Goal: Transaction & Acquisition: Purchase product/service

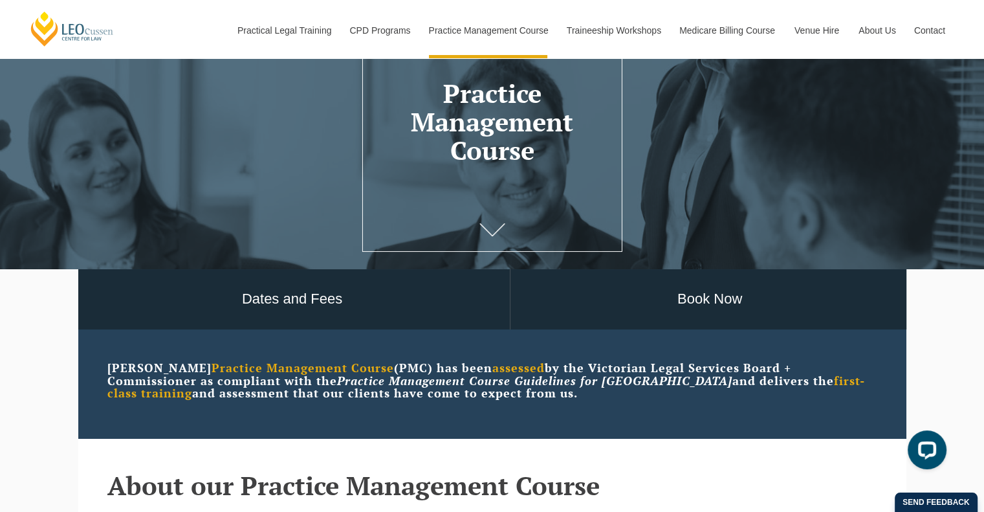
scroll to position [98, 0]
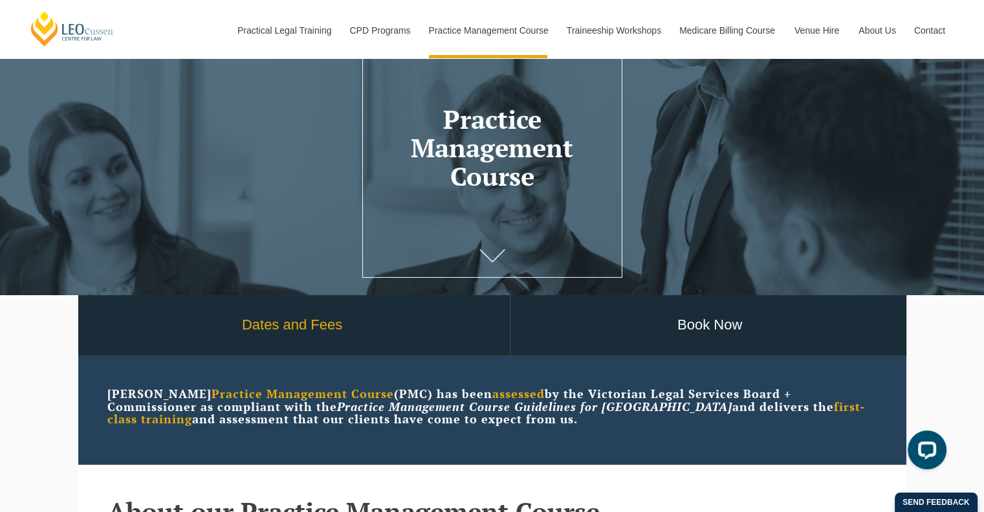
click at [298, 327] on link "Dates and Fees" at bounding box center [292, 325] width 435 height 60
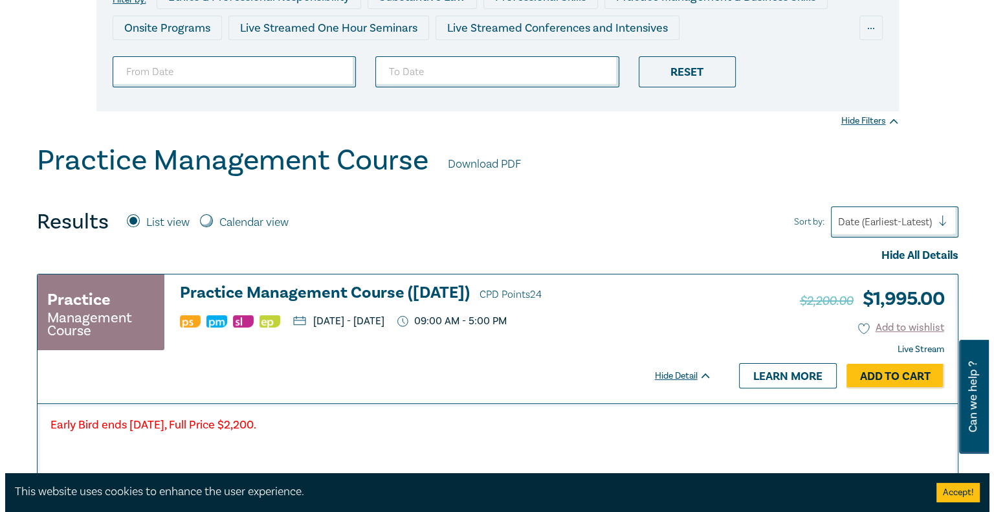
scroll to position [236, 0]
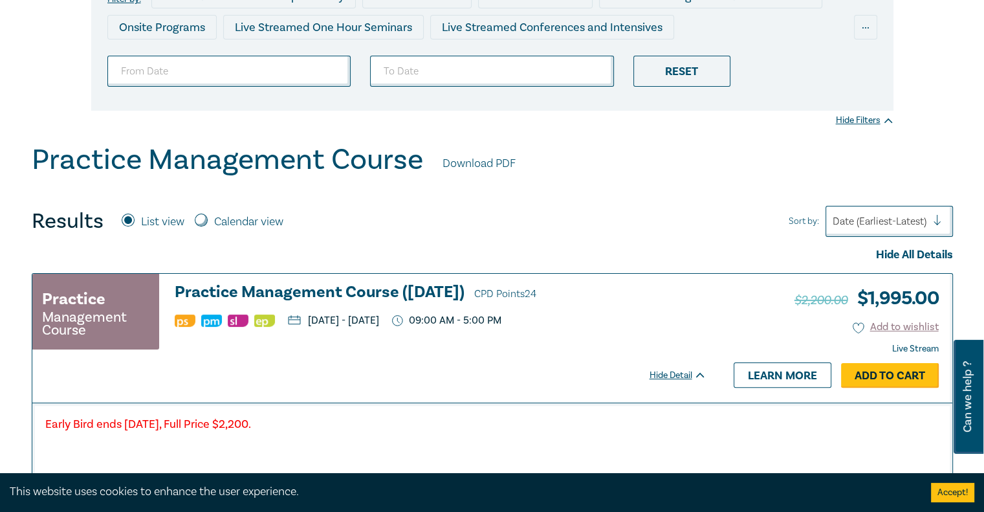
click at [888, 377] on link "Add to Cart" at bounding box center [890, 375] width 98 height 25
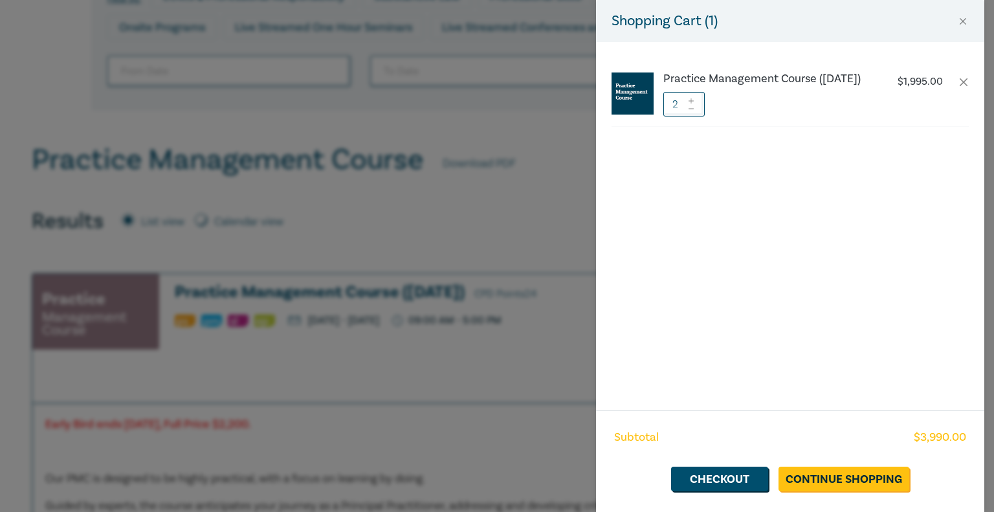
click at [689, 111] on icon at bounding box center [691, 108] width 9 height 5
click at [830, 472] on link "Continue Shopping" at bounding box center [844, 479] width 131 height 25
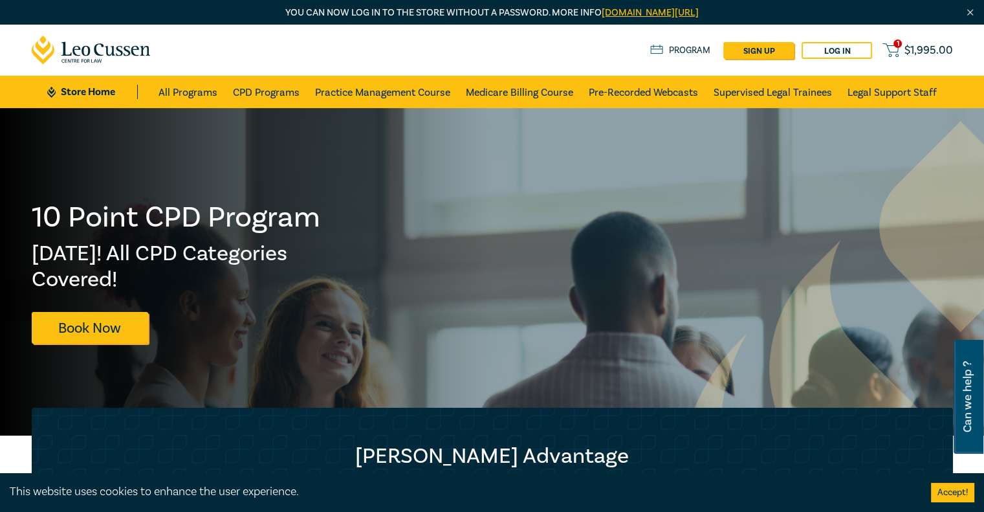
click at [904, 52] on link "1 $ 1,995.00" at bounding box center [918, 50] width 70 height 16
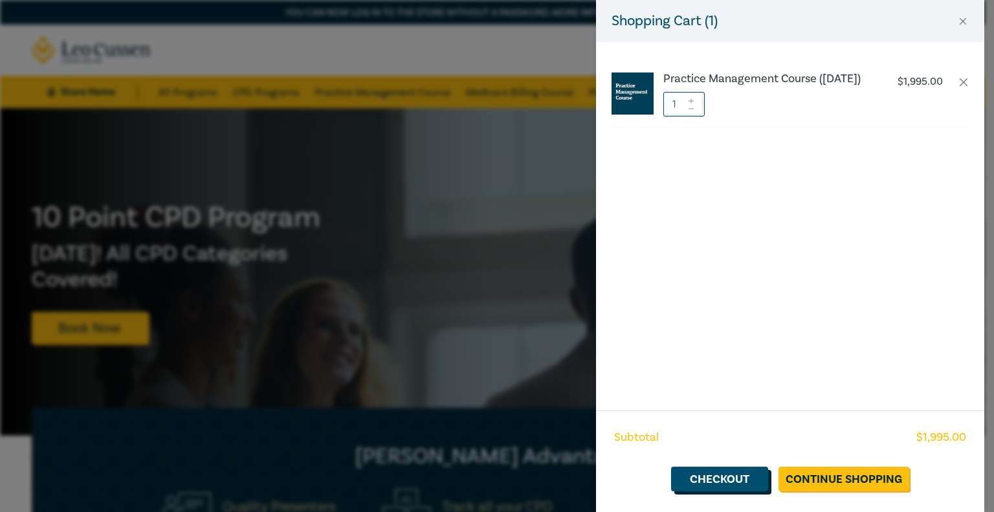
click at [728, 484] on link "Checkout" at bounding box center [719, 479] width 97 height 25
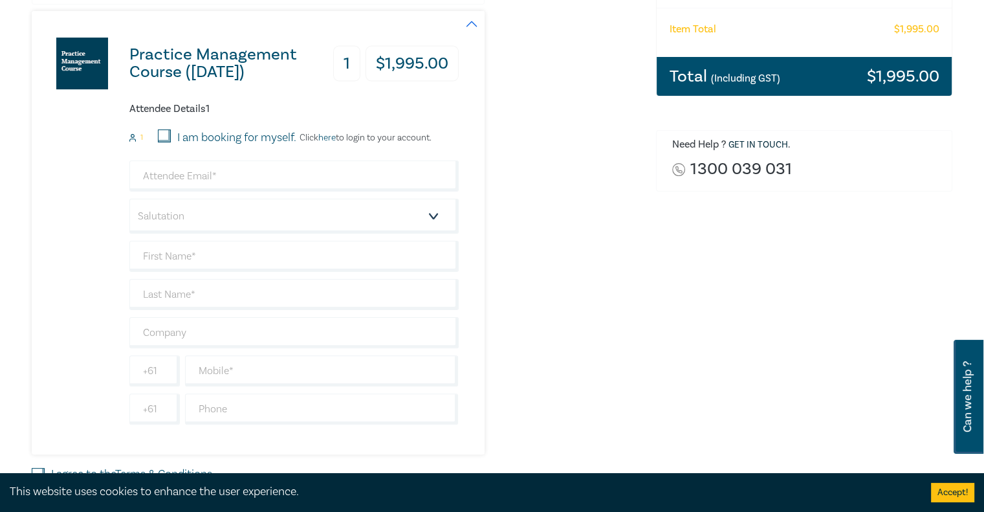
scroll to position [274, 0]
click at [217, 143] on label "I am booking for myself." at bounding box center [236, 137] width 119 height 17
click at [171, 142] on input "I am booking for myself." at bounding box center [164, 135] width 13 height 13
checkbox input "true"
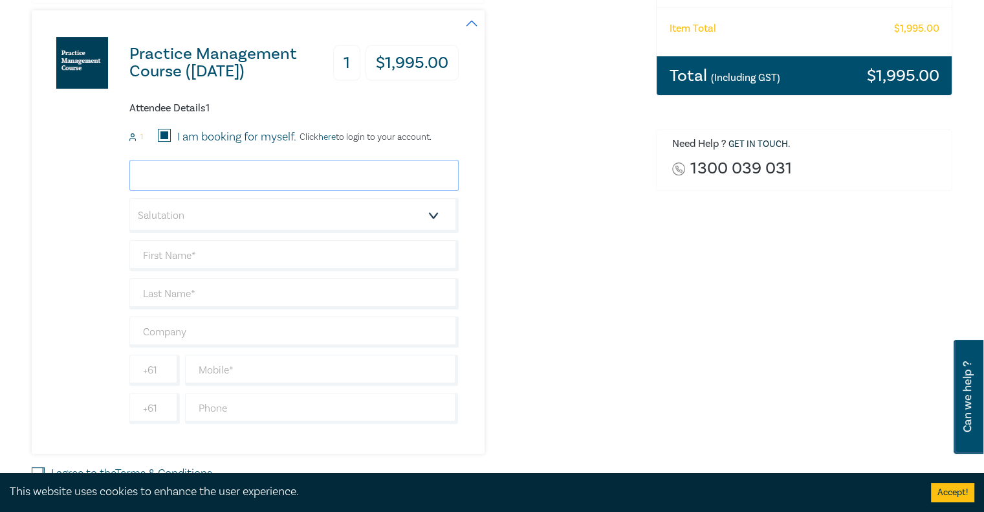
click at [219, 174] on input "email" at bounding box center [293, 175] width 329 height 31
type input "[EMAIL_ADDRESS][DOMAIN_NAME]"
type input "Ishaan"
type input "Mehta"
type input "0481965344"
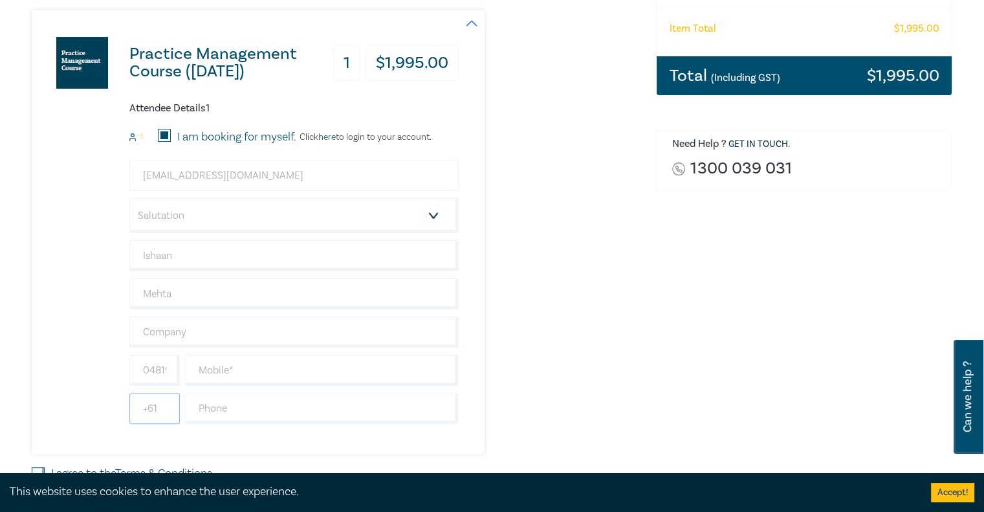
type input "Australia"
click at [260, 224] on select "Salutation Mr. Mrs. Ms. Miss Dr. Prof. Other" at bounding box center [293, 215] width 329 height 35
select select "Mr."
click at [129, 198] on select "Salutation Mr. Mrs. Ms. Miss Dr. Prof. Other" at bounding box center [293, 215] width 329 height 35
click at [249, 373] on input "text" at bounding box center [322, 370] width 274 height 31
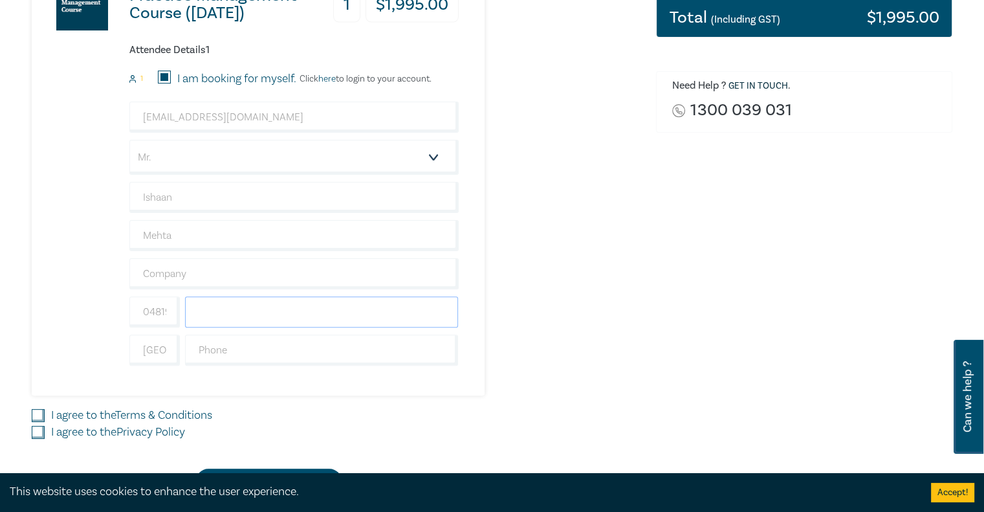
scroll to position [337, 0]
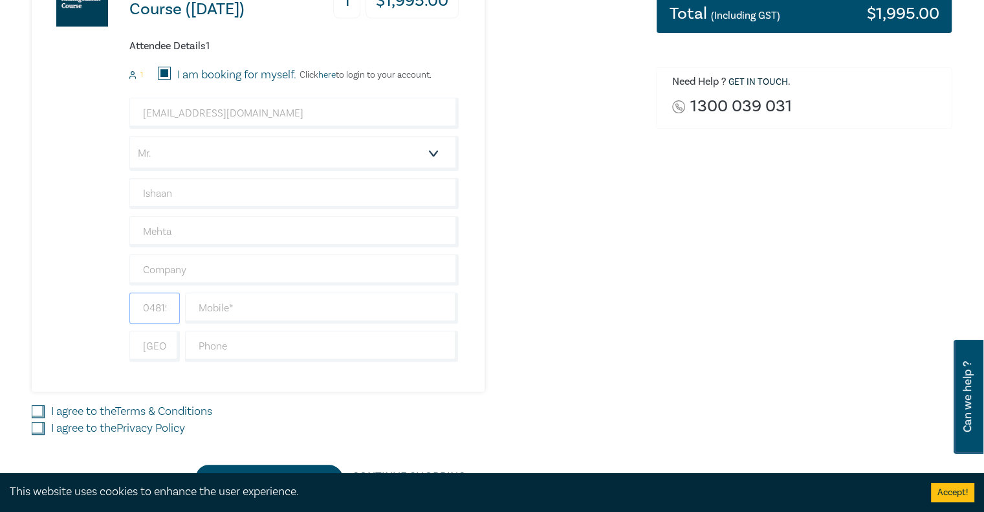
drag, startPoint x: 173, startPoint y: 310, endPoint x: 158, endPoint y: 307, distance: 15.9
click at [158, 307] on input "0481965344" at bounding box center [154, 308] width 50 height 31
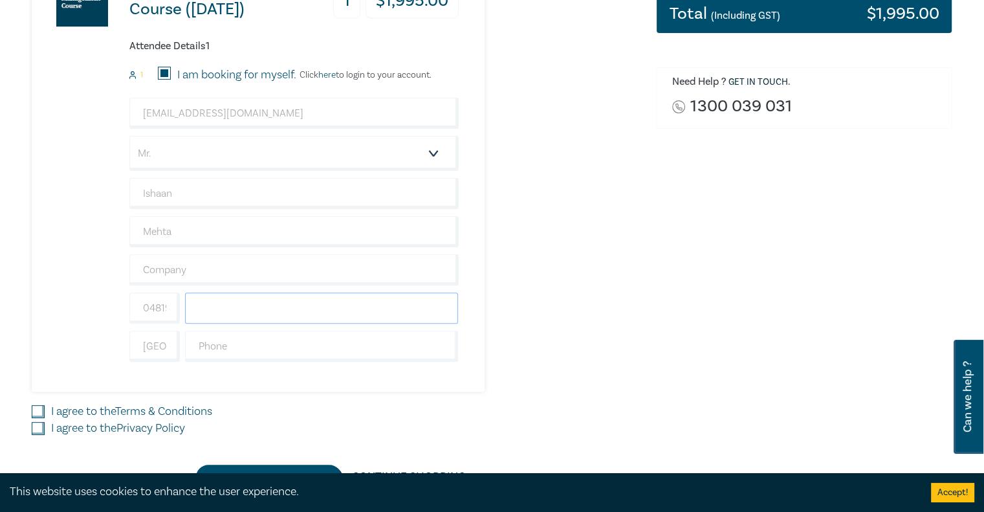
click at [230, 314] on input "text" at bounding box center [322, 308] width 274 height 31
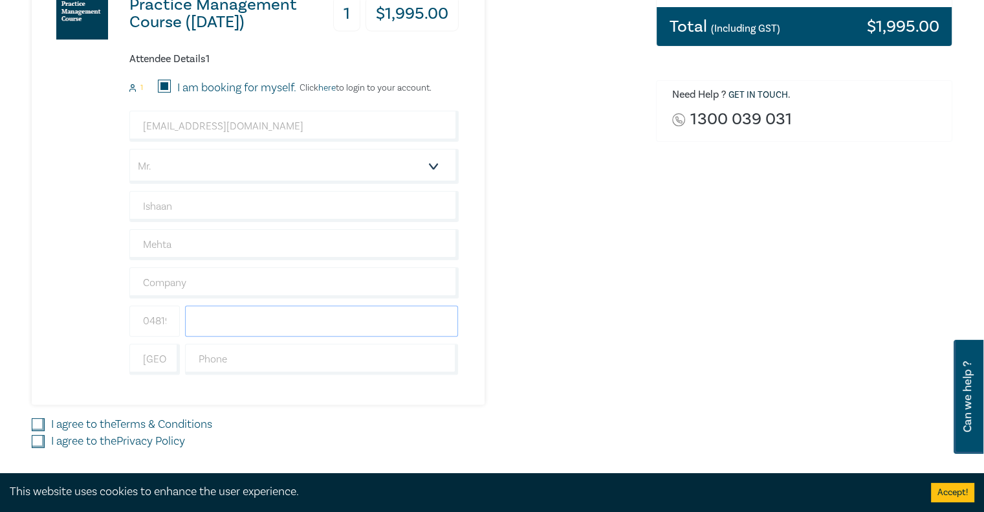
scroll to position [323, 0]
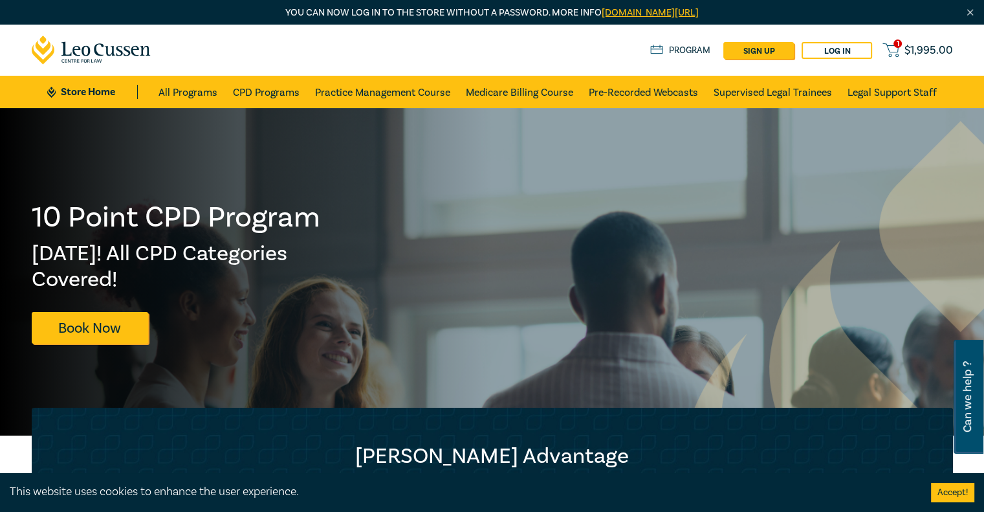
click at [917, 52] on span "$ 1,995.00" at bounding box center [929, 50] width 49 height 14
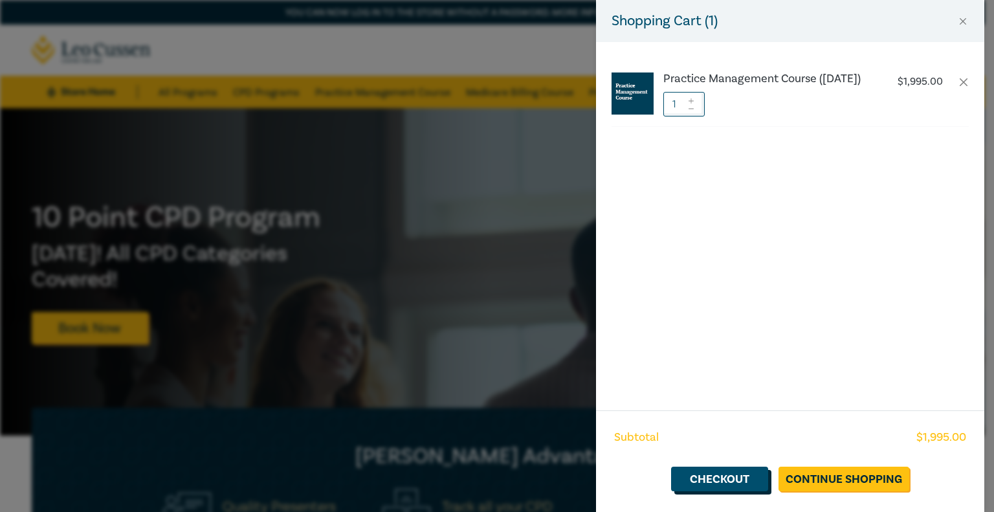
click at [737, 482] on link "Checkout" at bounding box center [719, 479] width 97 height 25
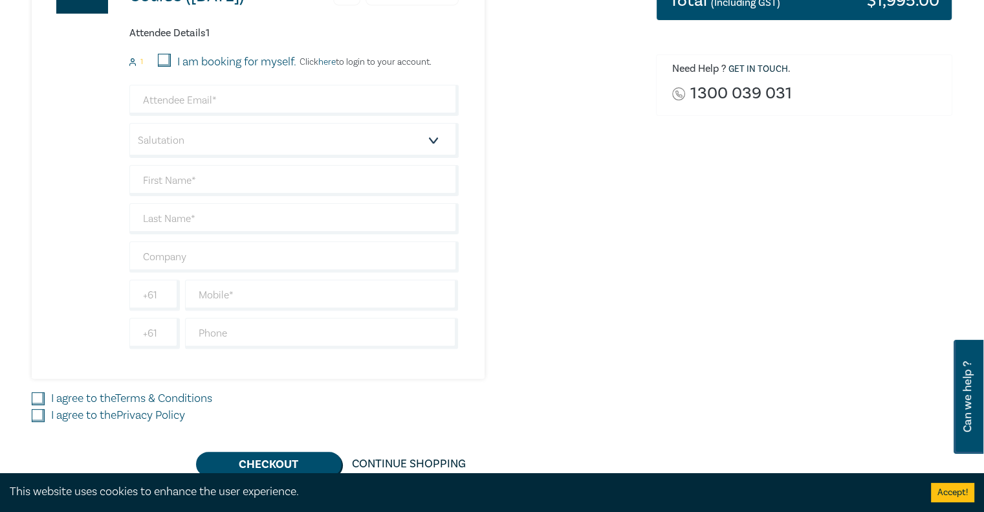
scroll to position [350, 0]
click at [345, 106] on input "email" at bounding box center [293, 100] width 329 height 31
type input "[EMAIL_ADDRESS][DOMAIN_NAME]"
click at [172, 54] on div "I am booking for myself." at bounding box center [227, 62] width 139 height 17
click at [164, 68] on div "I am booking for myself." at bounding box center [227, 62] width 139 height 17
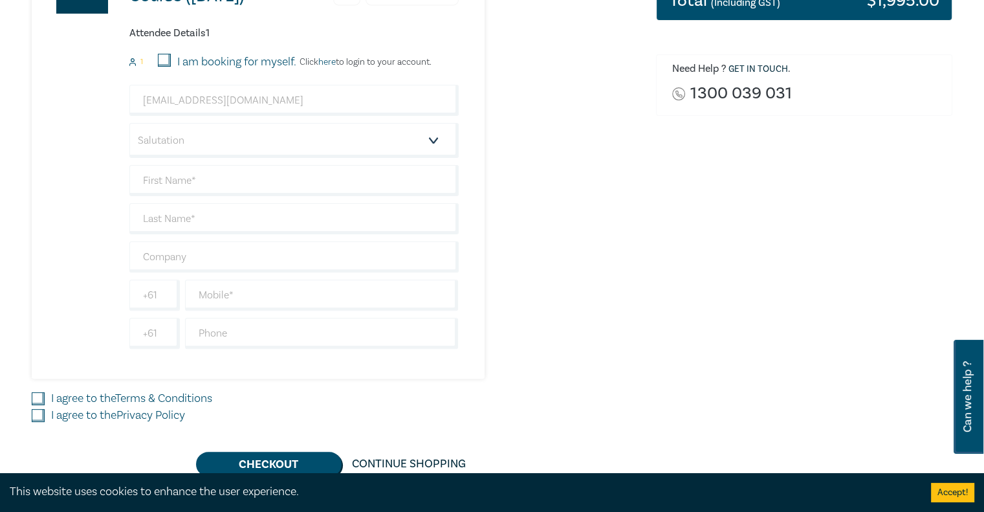
click at [162, 58] on input "I am booking for myself." at bounding box center [164, 60] width 13 height 13
checkbox input "true"
click at [207, 146] on select "Salutation Mr. Mrs. Ms. Miss Dr. Prof. Other" at bounding box center [293, 140] width 329 height 35
select select "Mr."
click at [129, 123] on select "Salutation Mr. Mrs. Ms. Miss Dr. Prof. Other" at bounding box center [293, 140] width 329 height 35
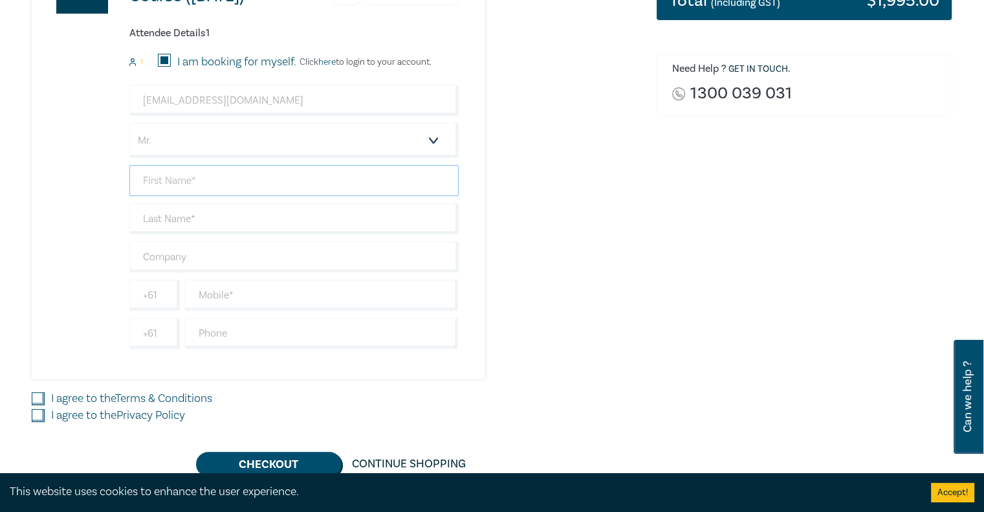
click at [201, 177] on input "text" at bounding box center [293, 180] width 329 height 31
type input "Ishaan"
type input "Mehta"
type input "481965344"
click at [650, 328] on div "Order Practice Management Course (October 2025) (Attendance: Live Stream ) $ 1,…" at bounding box center [805, 145] width 313 height 662
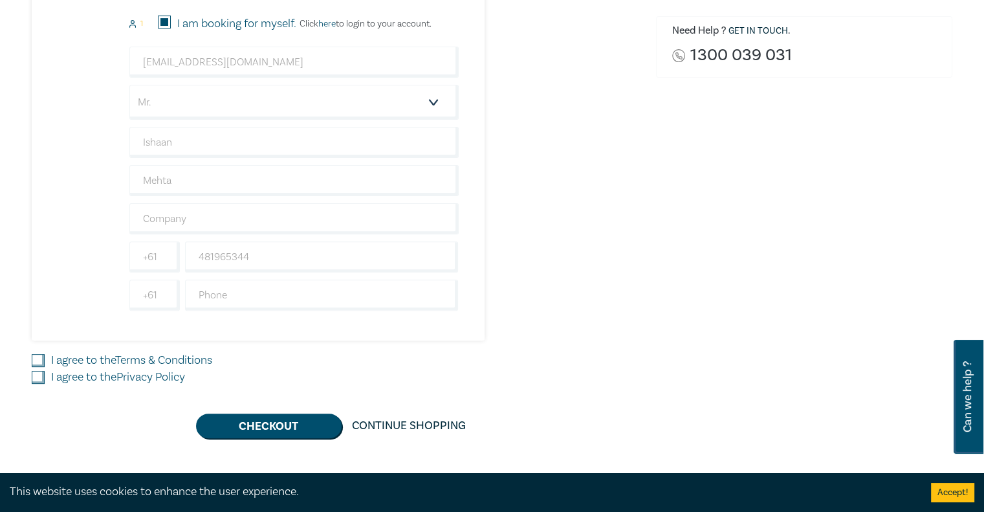
scroll to position [388, 0]
click at [52, 358] on label "I agree to the Terms & Conditions" at bounding box center [131, 359] width 161 height 17
click at [45, 358] on input "I agree to the Terms & Conditions" at bounding box center [38, 359] width 13 height 13
checkbox input "true"
click at [44, 381] on div "I agree to the Privacy Policy" at bounding box center [336, 376] width 609 height 17
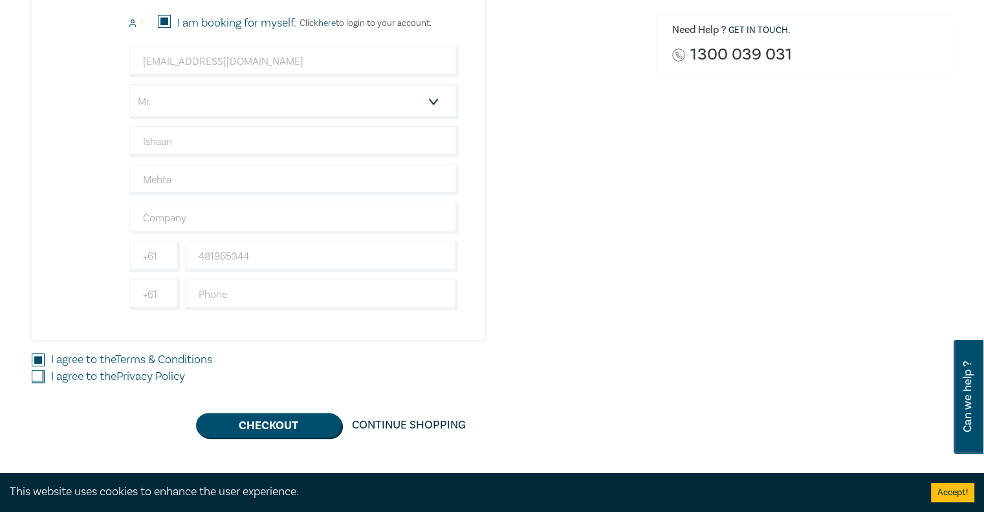
click at [41, 373] on input "I agree to the Privacy Policy" at bounding box center [38, 376] width 13 height 13
checkbox input "true"
click at [249, 419] on button "Checkout" at bounding box center [269, 425] width 146 height 25
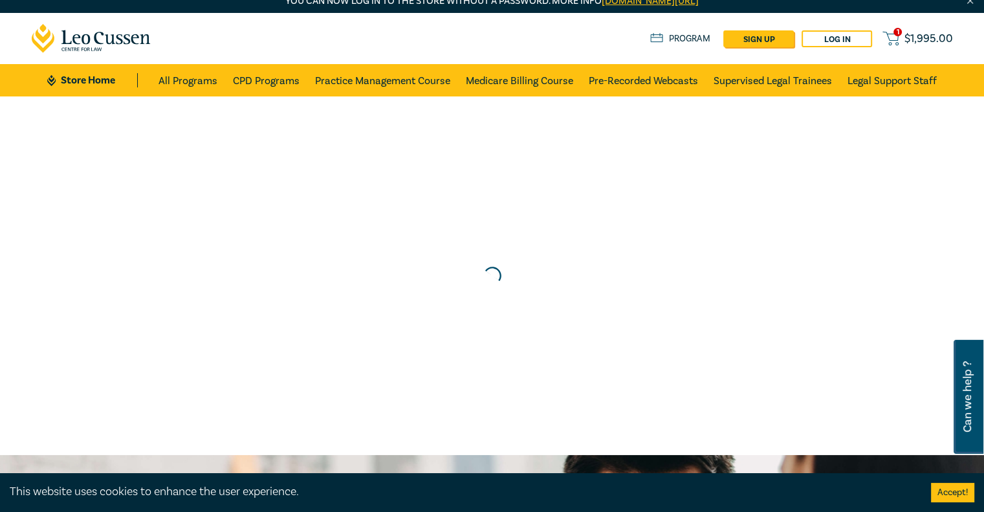
scroll to position [0, 0]
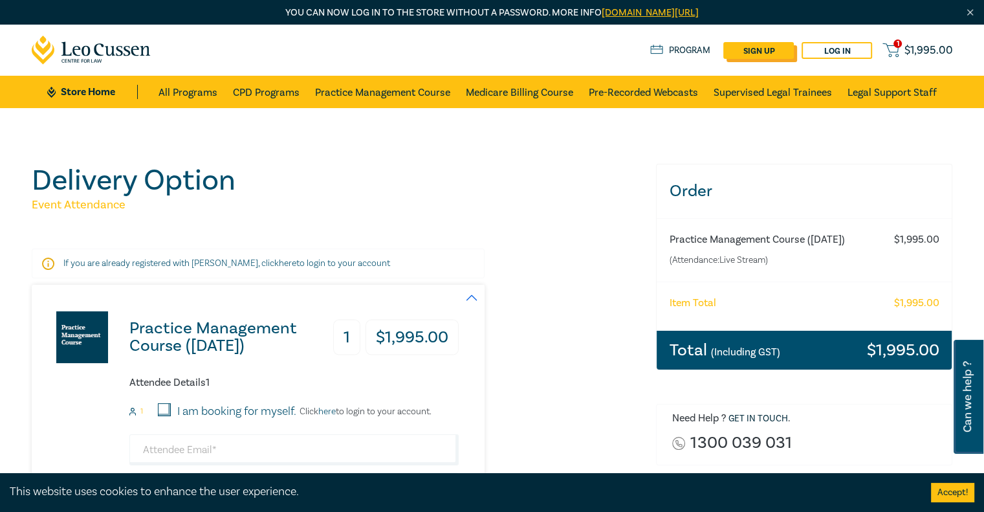
click at [763, 49] on link "sign up" at bounding box center [759, 50] width 71 height 17
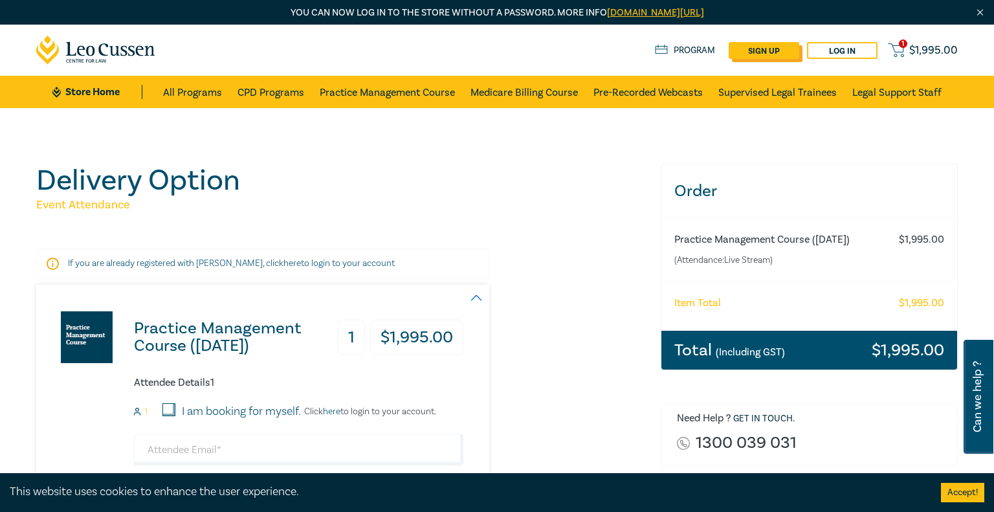
select select "AU"
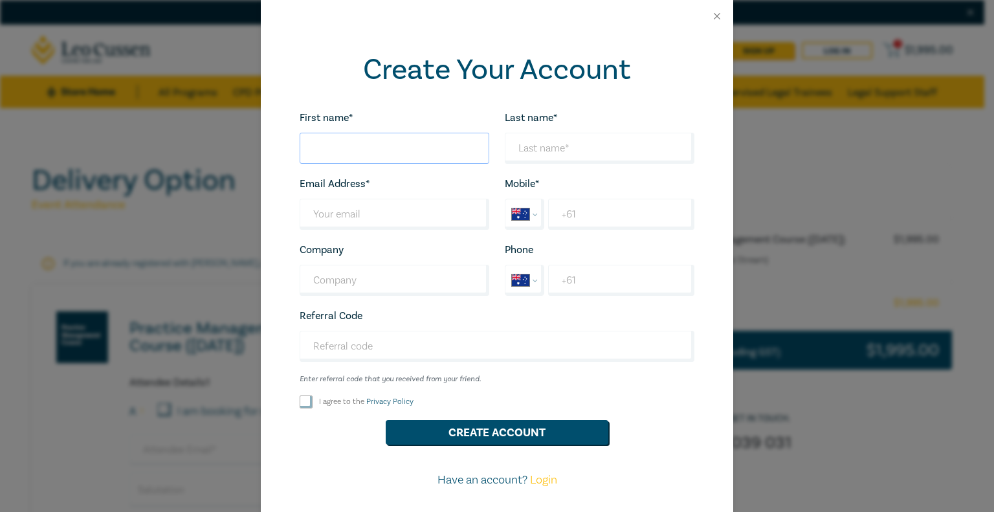
click at [355, 142] on input "First name*" at bounding box center [395, 148] width 190 height 31
type input "Ishaan"
type input "Mehta"
type input "[EMAIL_ADDRESS][DOMAIN_NAME]"
click at [577, 224] on input "+61" at bounding box center [621, 214] width 146 height 31
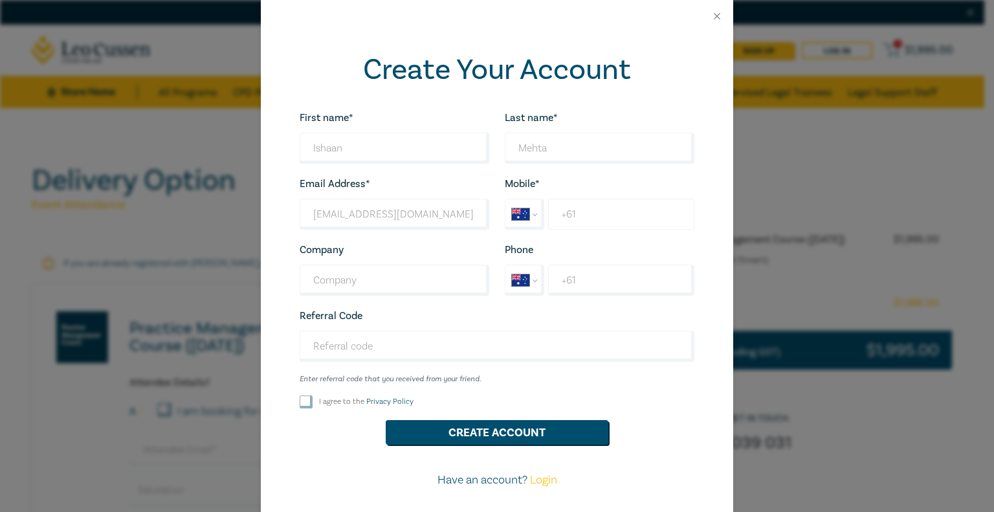
type input "+61 481 965 344"
click at [306, 401] on input "I agree to the Privacy Policy" at bounding box center [306, 401] width 13 height 13
checkbox input "true"
click at [456, 423] on button "Create Account" at bounding box center [497, 432] width 223 height 25
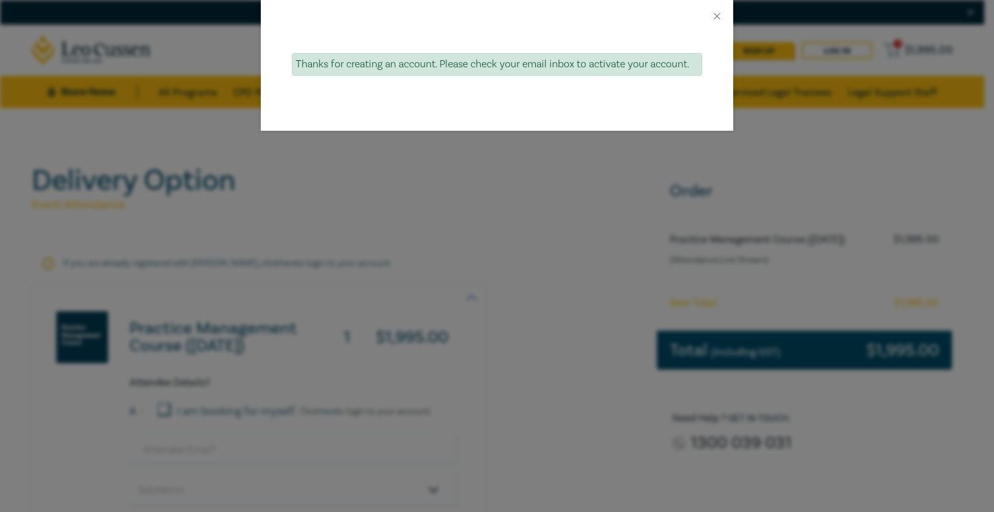
click at [608, 164] on div "Thanks for creating an account. Please check your email inbox to activate your …" at bounding box center [497, 256] width 994 height 512
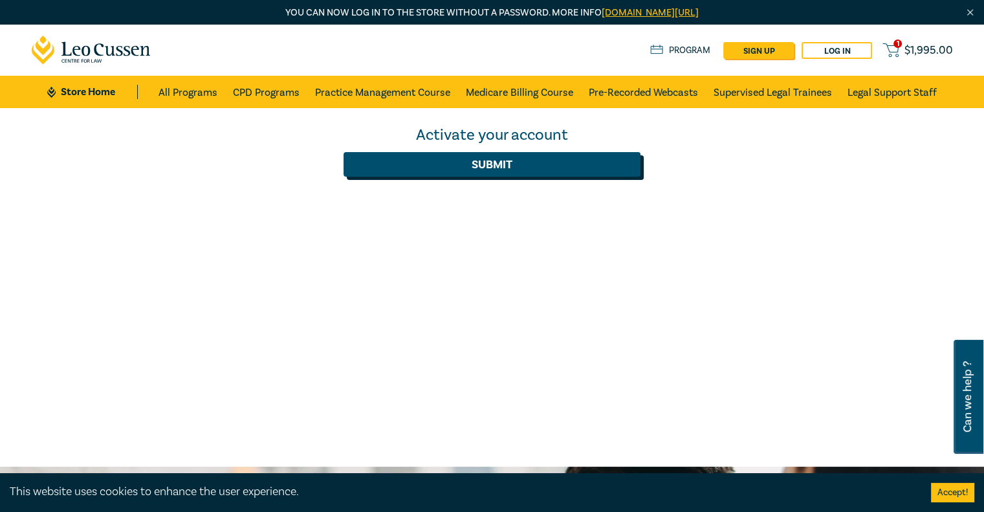
click at [467, 155] on button "Submit" at bounding box center [492, 164] width 297 height 25
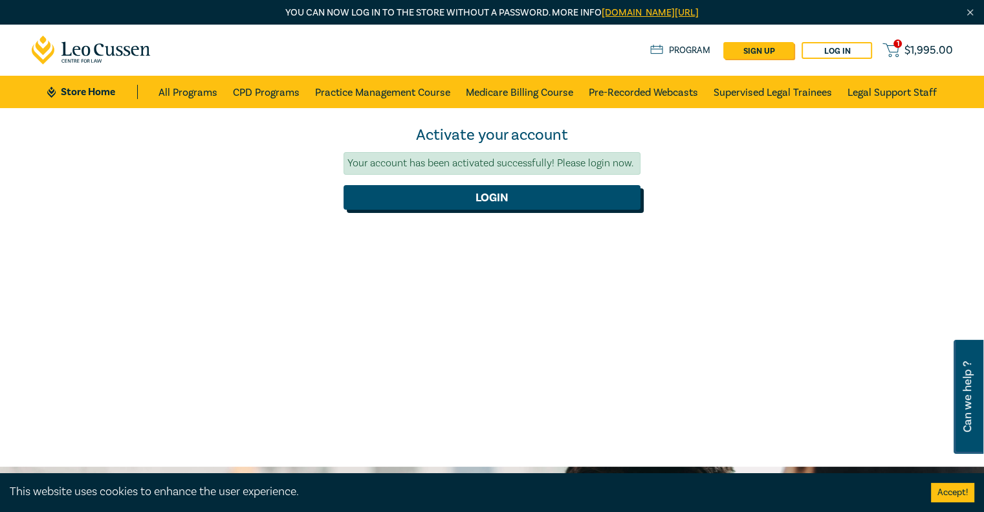
click at [511, 206] on button "Login" at bounding box center [492, 197] width 297 height 25
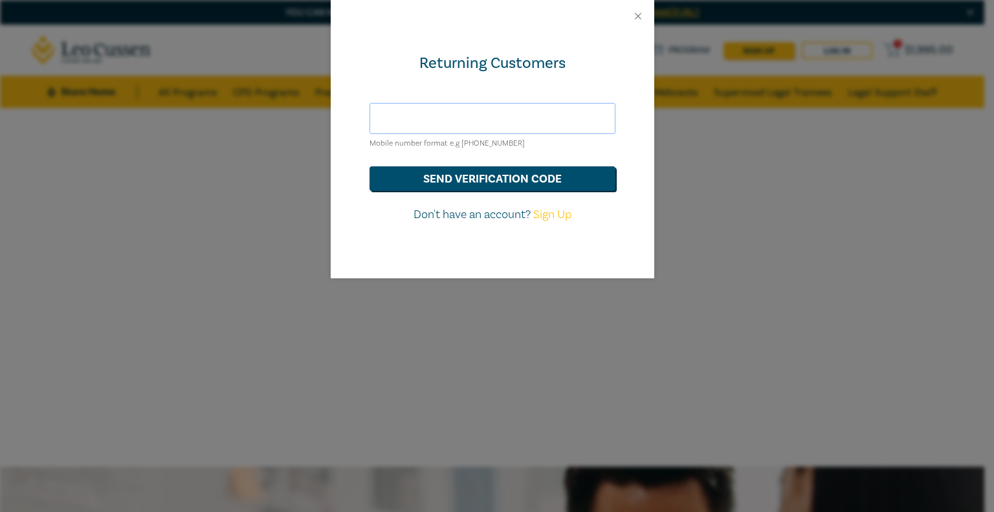
click at [507, 116] on input "text" at bounding box center [493, 118] width 246 height 31
click at [539, 78] on div "Returning Customers Mobile number format e.g +61 000000000 send verification co…" at bounding box center [493, 155] width 324 height 246
click at [522, 118] on input "text" at bounding box center [493, 118] width 246 height 31
type input "0481965344"
click at [535, 194] on form "0481965344 Mobile number format e.g +61 000000000 send verification code Don't …" at bounding box center [493, 163] width 246 height 120
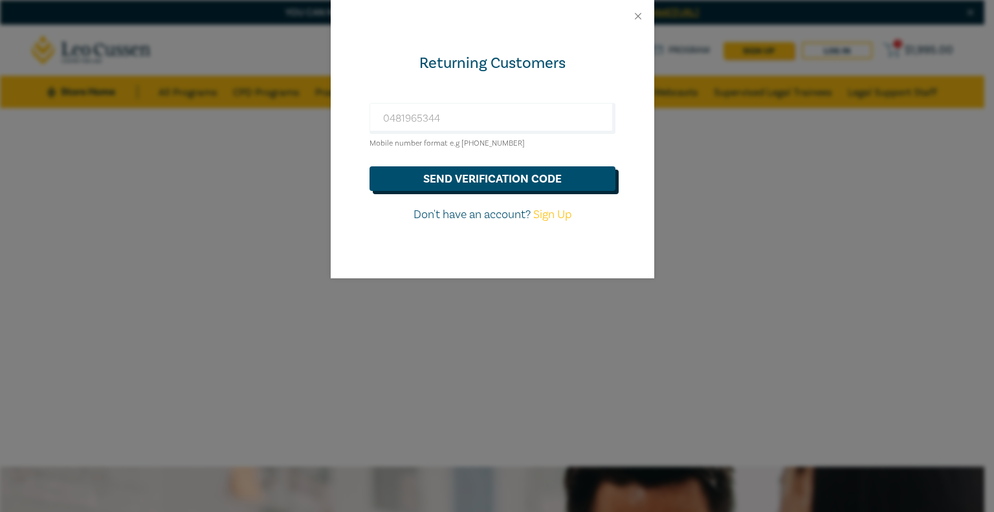
click at [541, 170] on button "send verification code" at bounding box center [493, 178] width 246 height 25
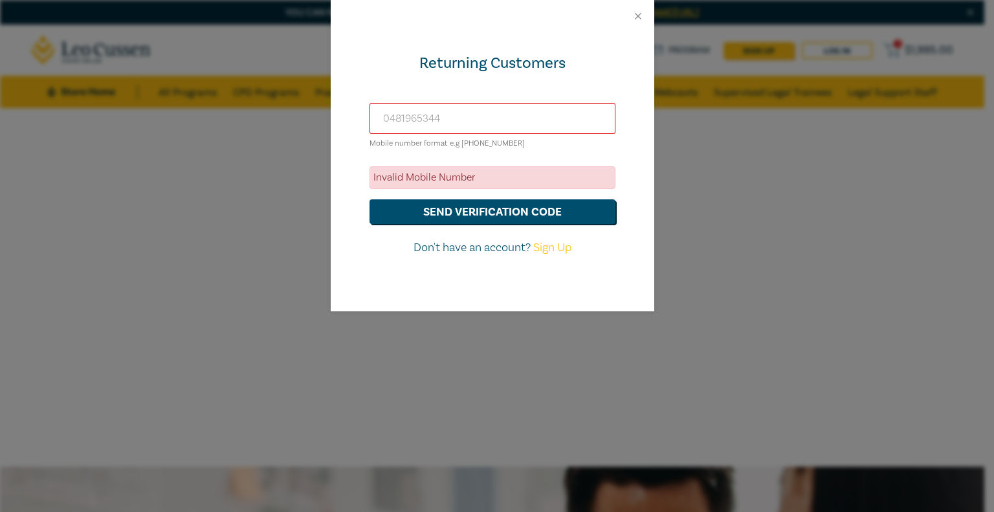
click at [504, 124] on input "0481965344" at bounding box center [493, 118] width 246 height 31
click at [637, 16] on button "Close" at bounding box center [638, 16] width 12 height 12
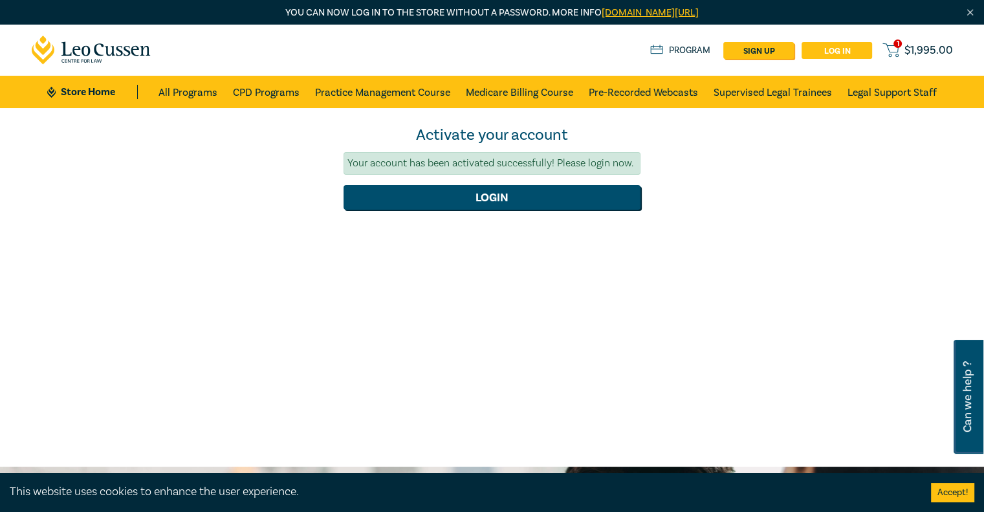
click at [832, 49] on link "Log in" at bounding box center [837, 50] width 71 height 17
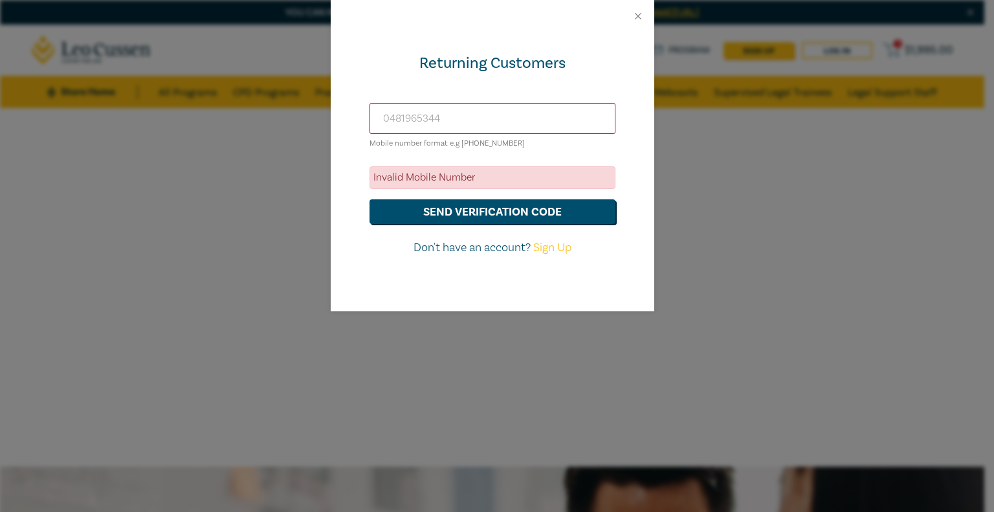
click at [483, 131] on input "0481965344" at bounding box center [493, 118] width 246 height 31
type input "[EMAIL_ADDRESS][DOMAIN_NAME]"
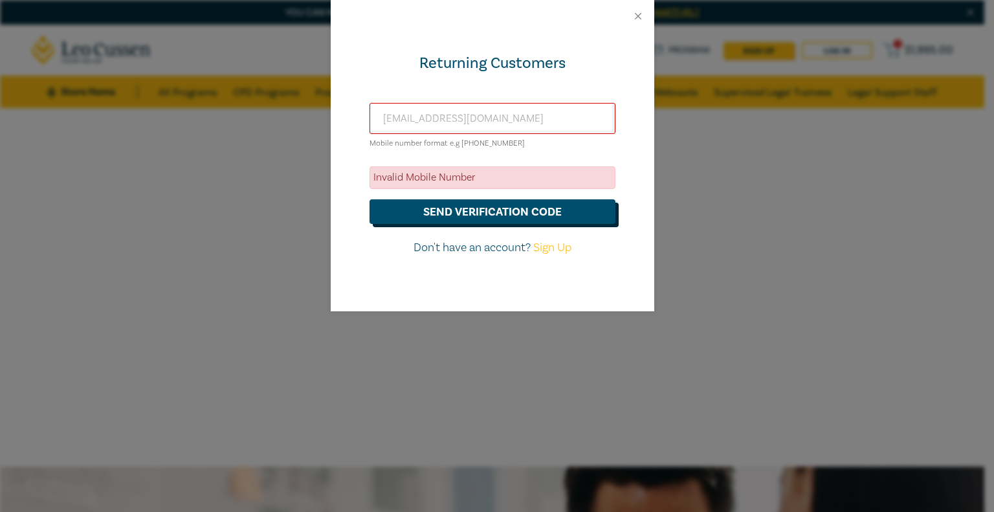
click at [538, 201] on button "send verification code" at bounding box center [493, 211] width 246 height 25
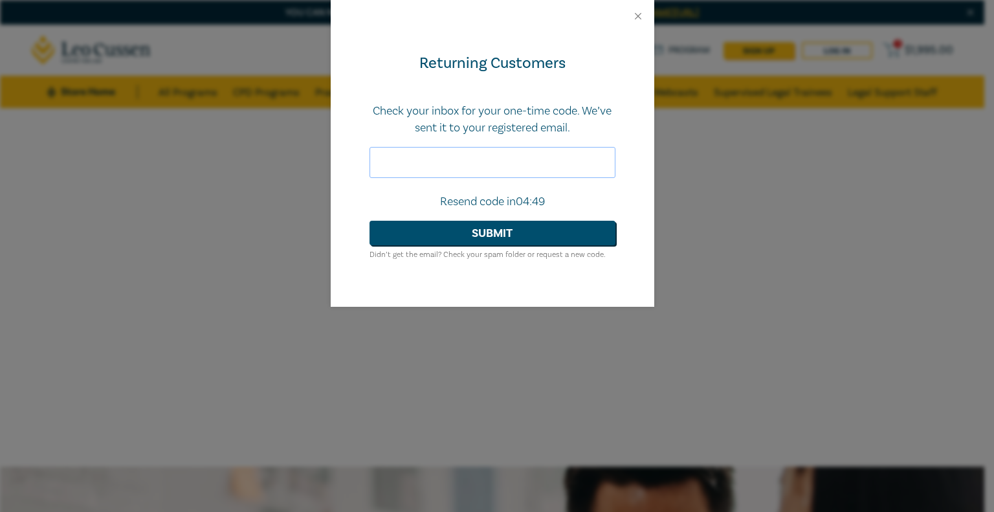
click at [463, 156] on input "text" at bounding box center [493, 162] width 246 height 31
paste input "305863"
type input "305863"
click at [498, 237] on button "Submit" at bounding box center [493, 233] width 246 height 25
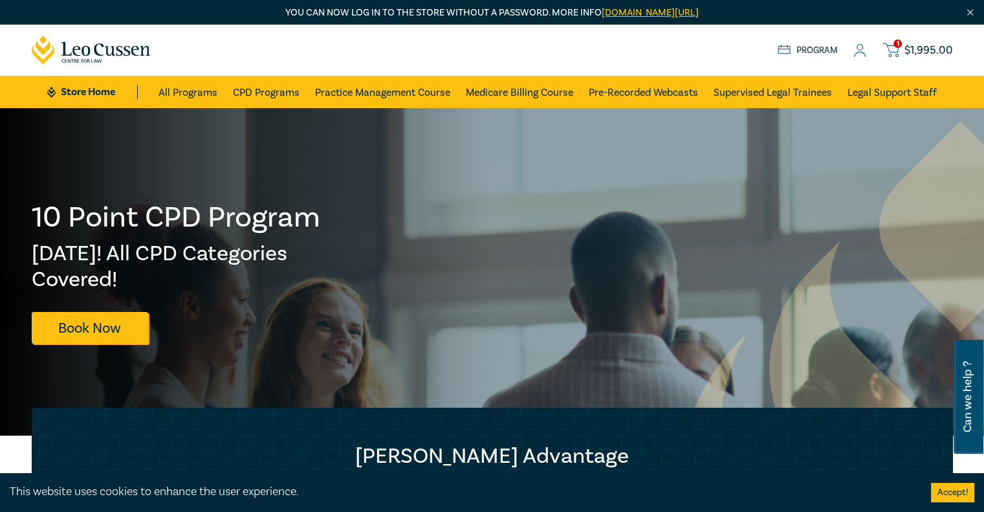
click at [914, 30] on div "1 $ 1,995.00 Store Home About us Program 1 $ 1,995.00" at bounding box center [492, 50] width 937 height 51
click at [915, 54] on span "$ 1,995.00" at bounding box center [929, 50] width 49 height 14
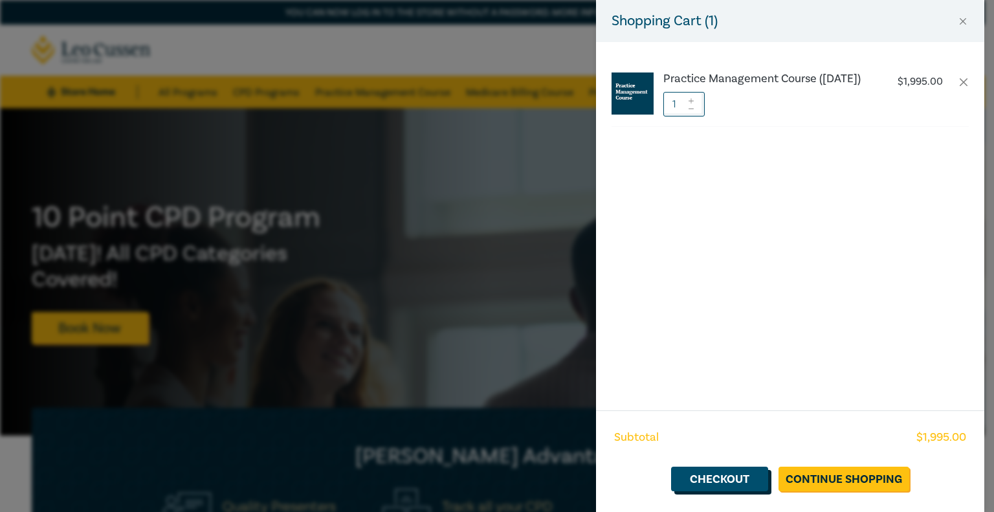
click at [707, 476] on link "Checkout" at bounding box center [719, 479] width 97 height 25
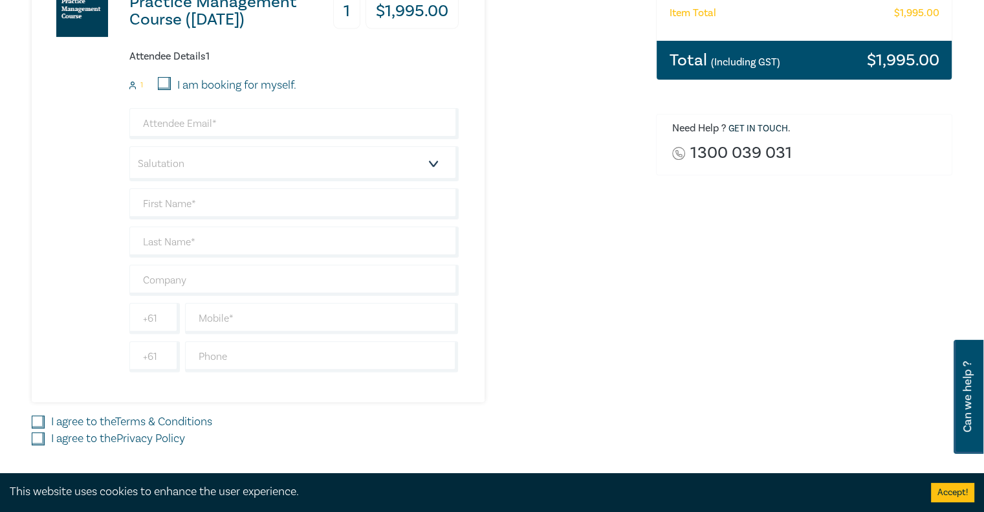
scroll to position [298, 0]
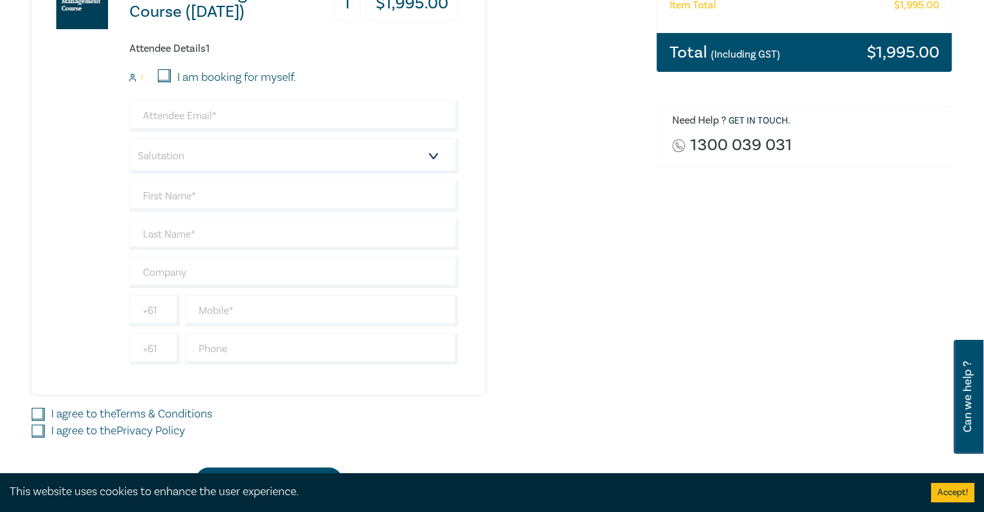
click at [165, 72] on input "I am booking for myself." at bounding box center [164, 75] width 13 height 13
checkbox input "true"
type input "[EMAIL_ADDRESS][DOMAIN_NAME]"
type input "Ishaan"
type input "Mehta"
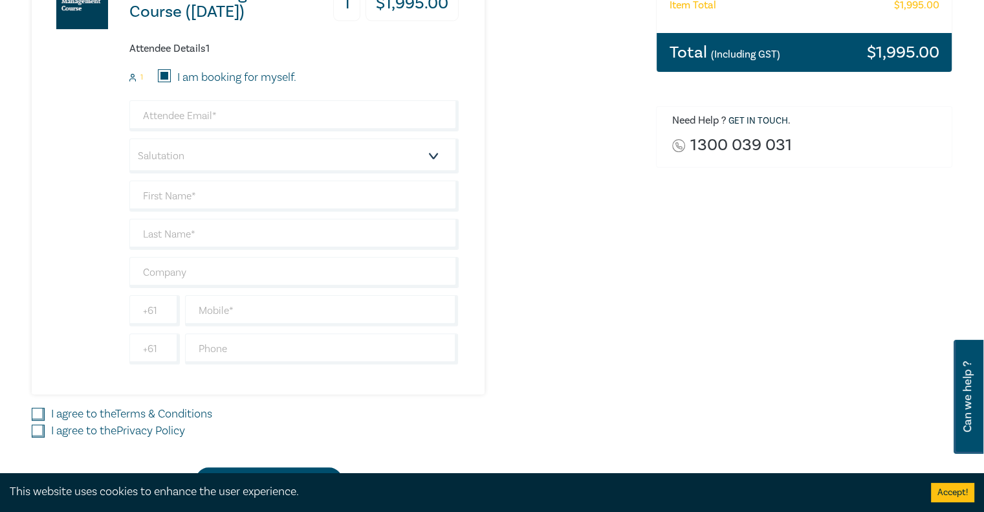
type input "481965344"
click at [230, 170] on select "Salutation Mr. Mrs. Ms. Miss Dr. Prof. Other" at bounding box center [293, 156] width 329 height 35
select select "Mr."
click at [129, 139] on select "Salutation Mr. Mrs. Ms. Miss Dr. Prof. Other" at bounding box center [293, 156] width 329 height 35
click at [54, 411] on label "I agree to the Terms & Conditions" at bounding box center [131, 414] width 161 height 17
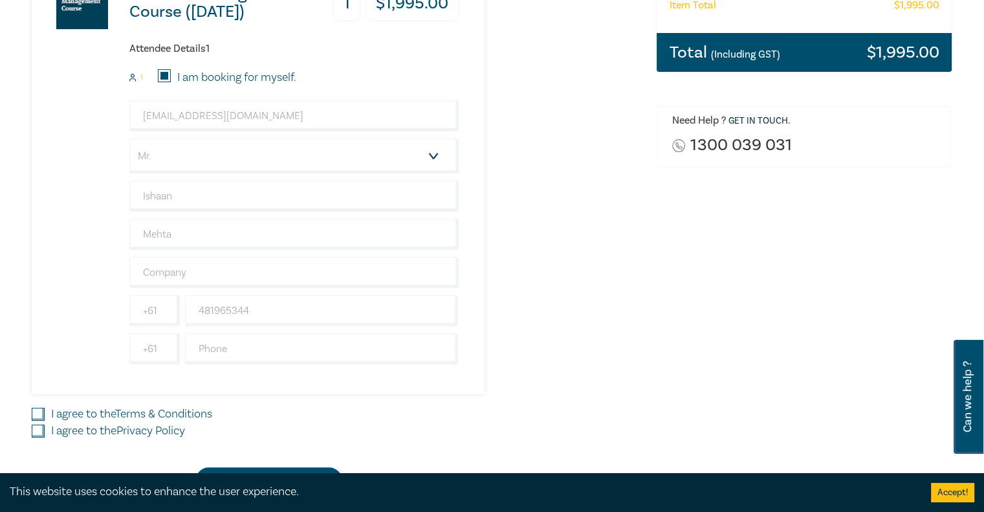
click at [45, 411] on input "I agree to the Terms & Conditions" at bounding box center [38, 414] width 13 height 13
checkbox input "true"
click at [39, 430] on input "I agree to the Privacy Policy" at bounding box center [38, 431] width 13 height 13
checkbox input "true"
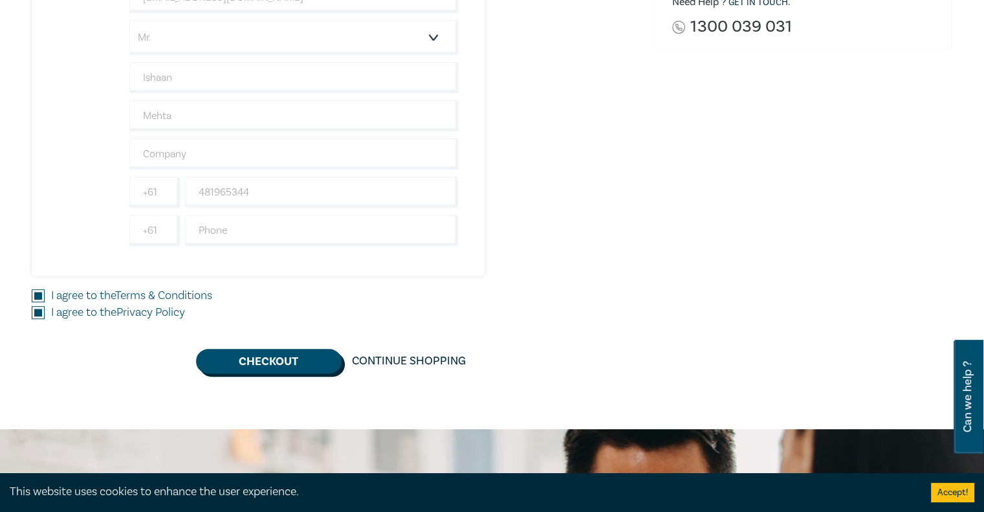
click at [299, 359] on button "Checkout" at bounding box center [269, 361] width 146 height 25
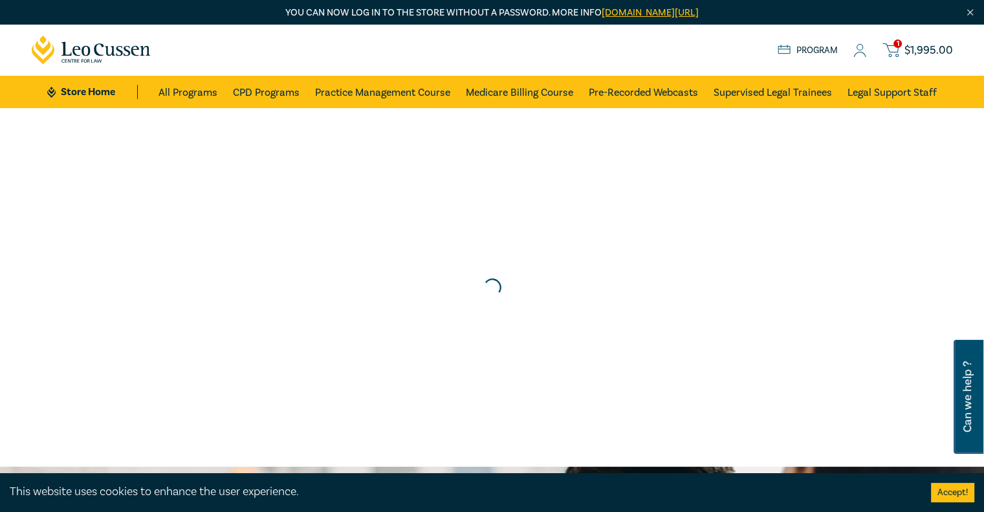
scroll to position [0, 0]
